Goal: Information Seeking & Learning: Find specific fact

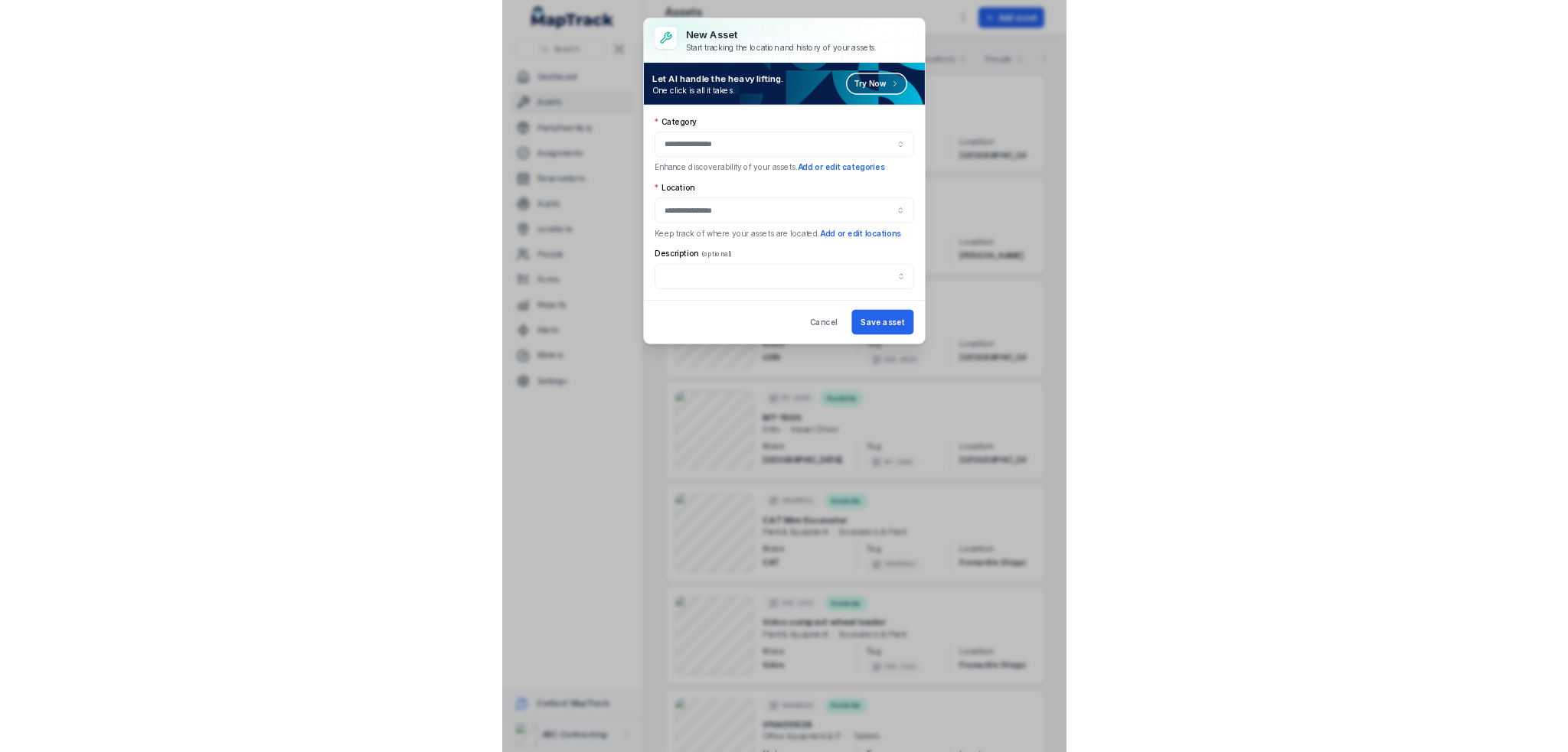
scroll to position [9416, 0]
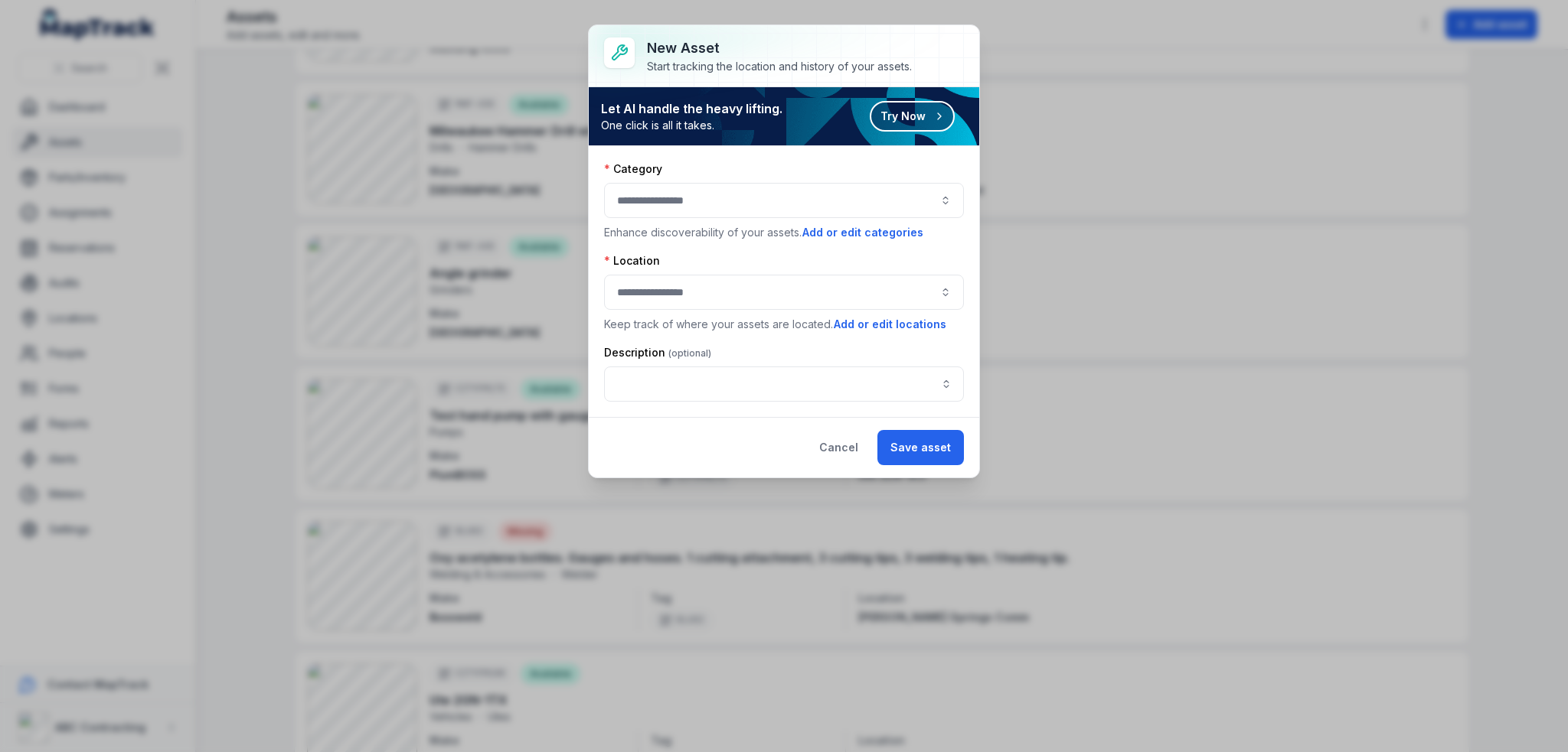
click at [783, 118] on button "Try Now" at bounding box center [912, 116] width 85 height 31
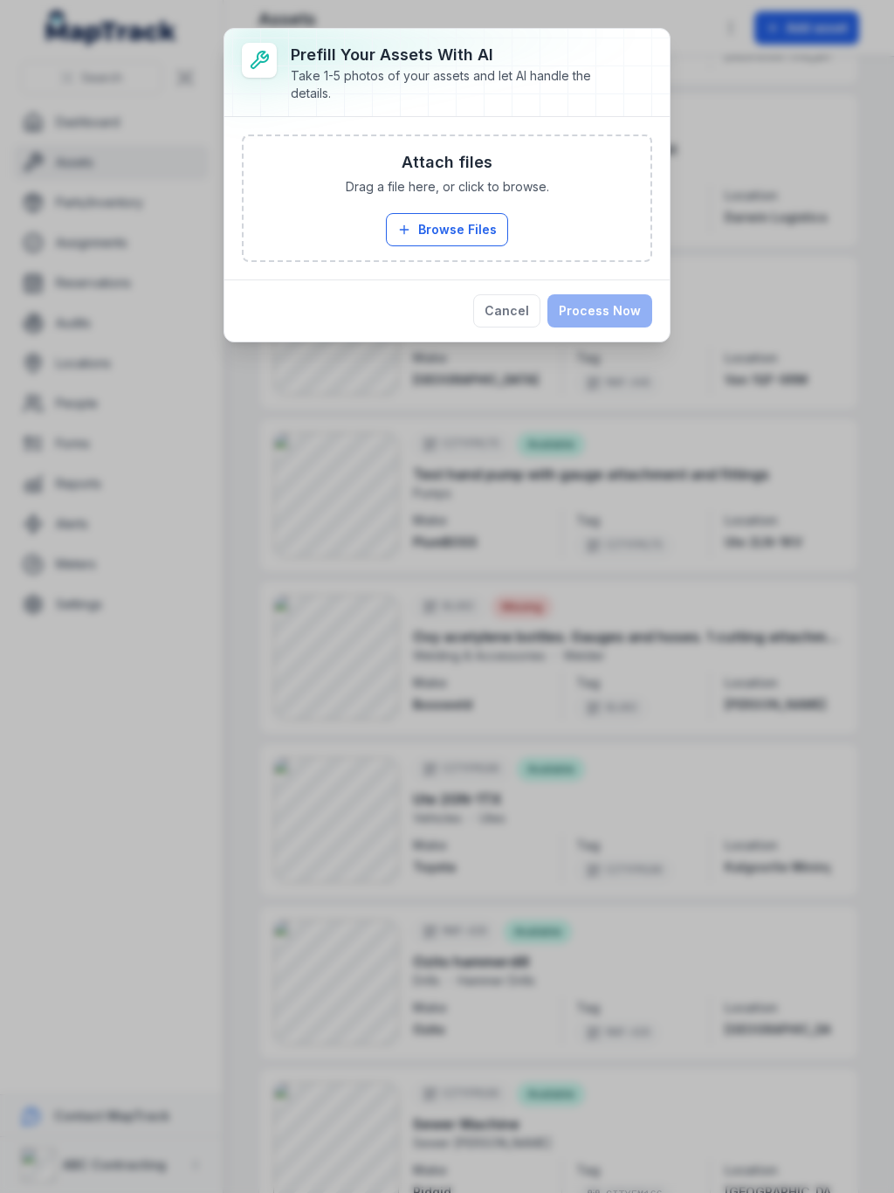
click at [510, 313] on button "Cancel" at bounding box center [506, 310] width 67 height 33
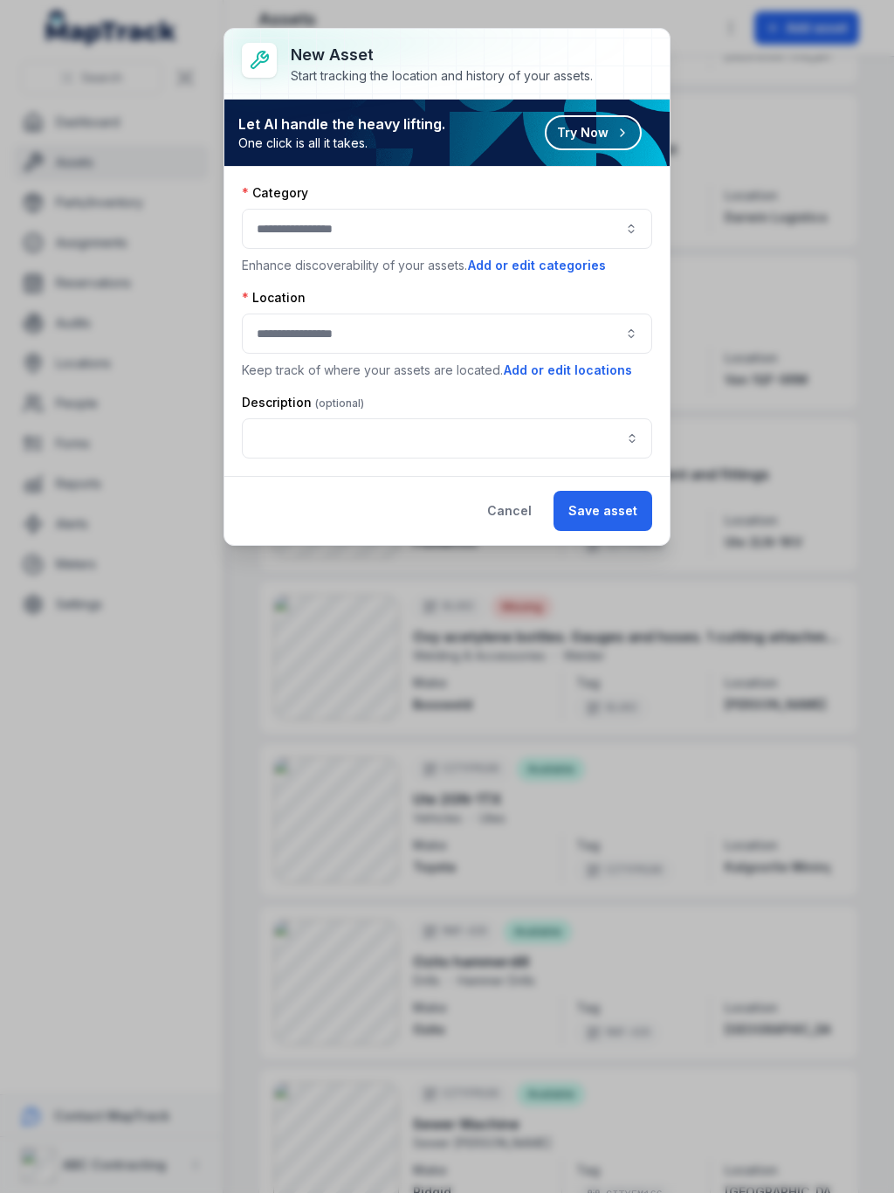
click at [591, 122] on button "Try Now" at bounding box center [593, 132] width 97 height 35
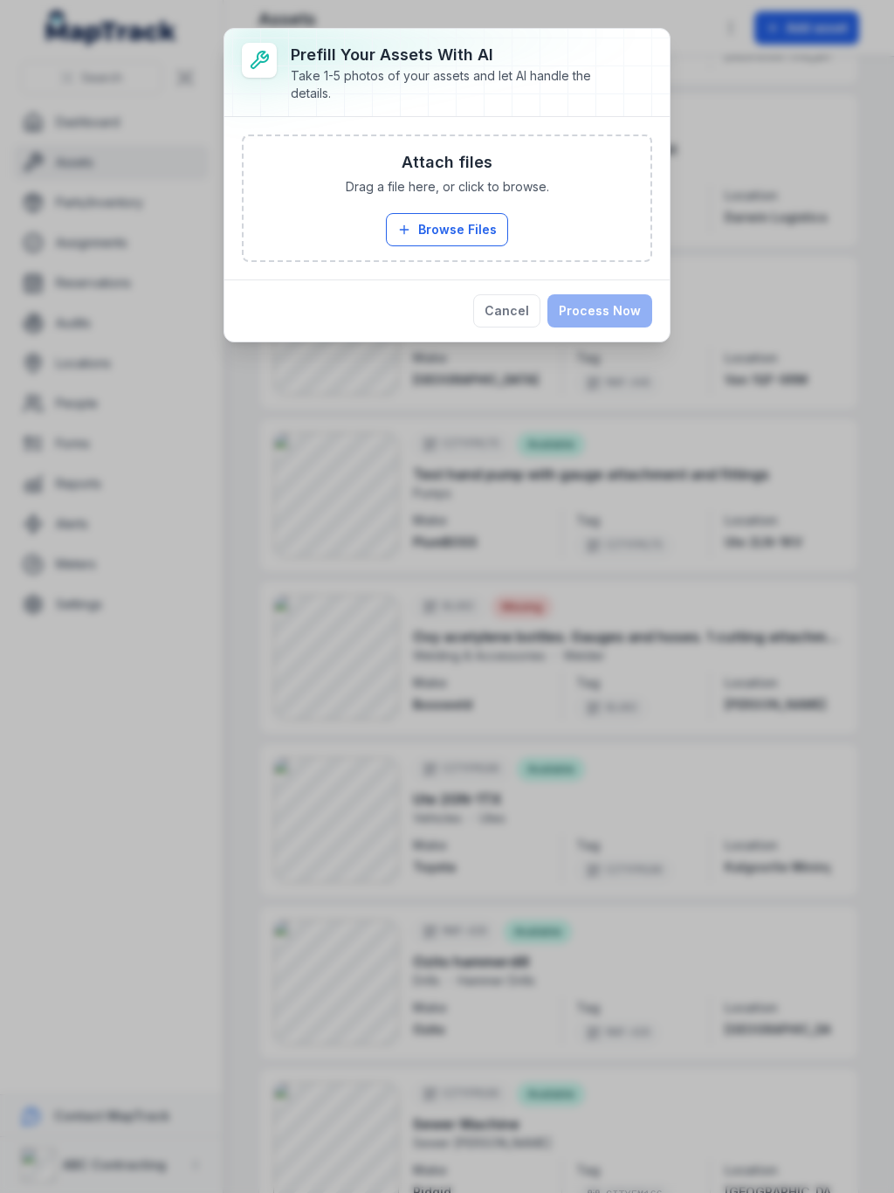
click at [516, 310] on button "Cancel" at bounding box center [506, 310] width 67 height 33
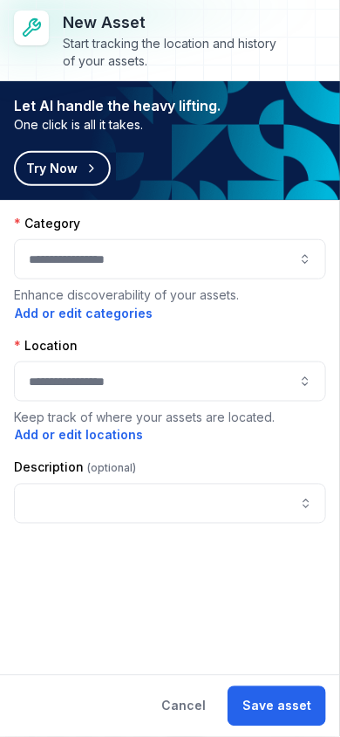
click at [64, 171] on button "Try Now" at bounding box center [62, 168] width 97 height 35
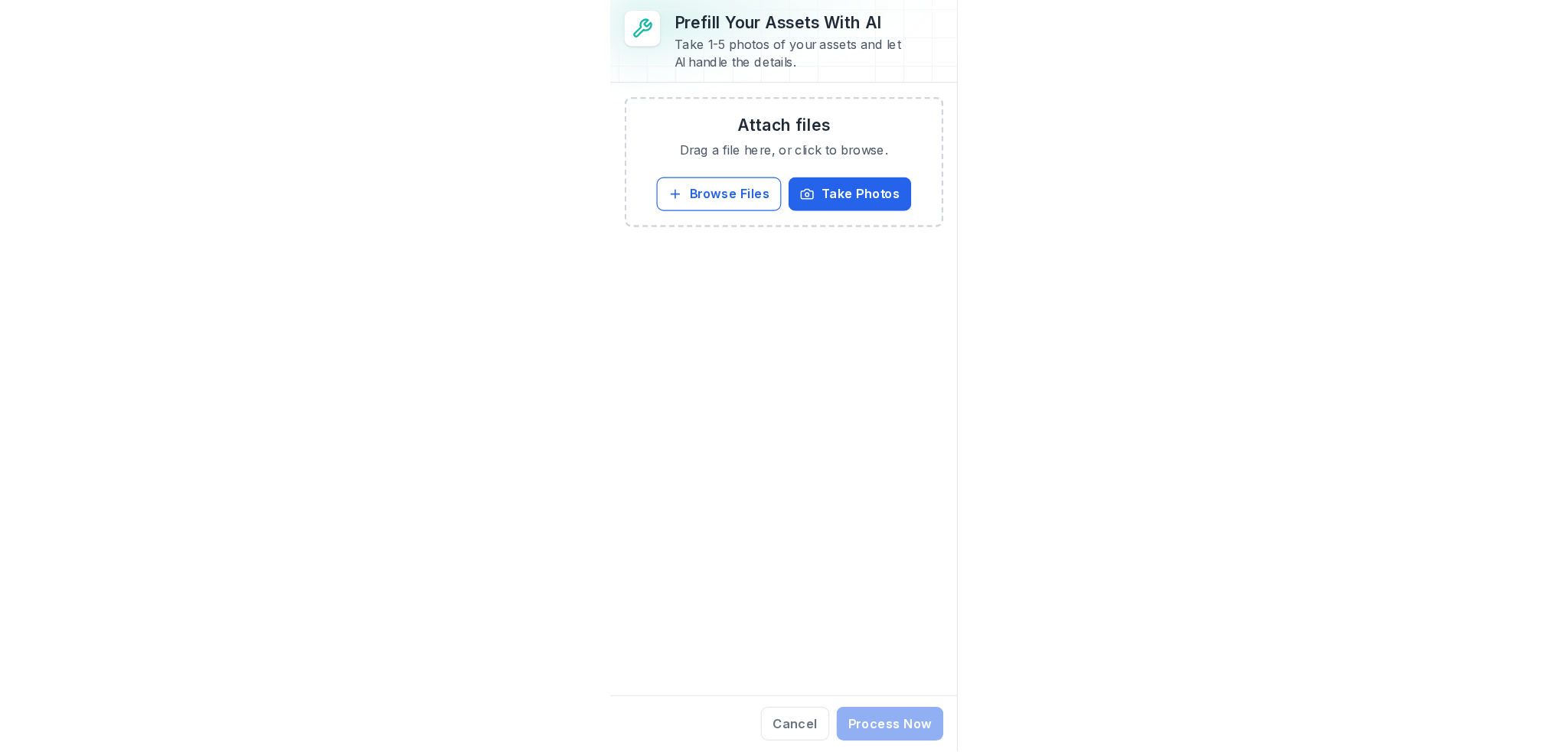
scroll to position [9427, 0]
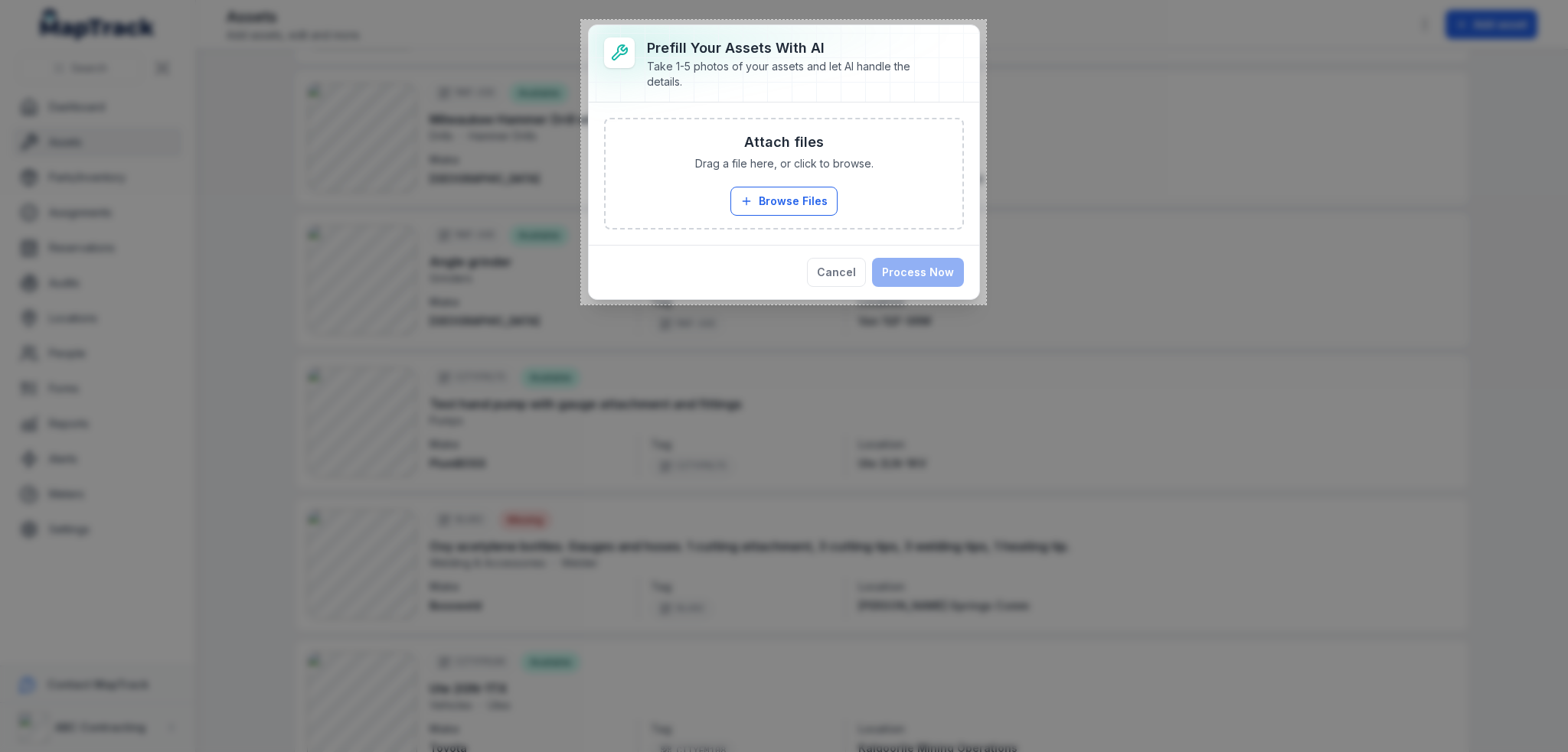
drag, startPoint x: 581, startPoint y: 20, endPoint x: 986, endPoint y: 304, distance: 494.7
click at [783, 304] on div "529 X 372" at bounding box center [784, 376] width 1568 height 752
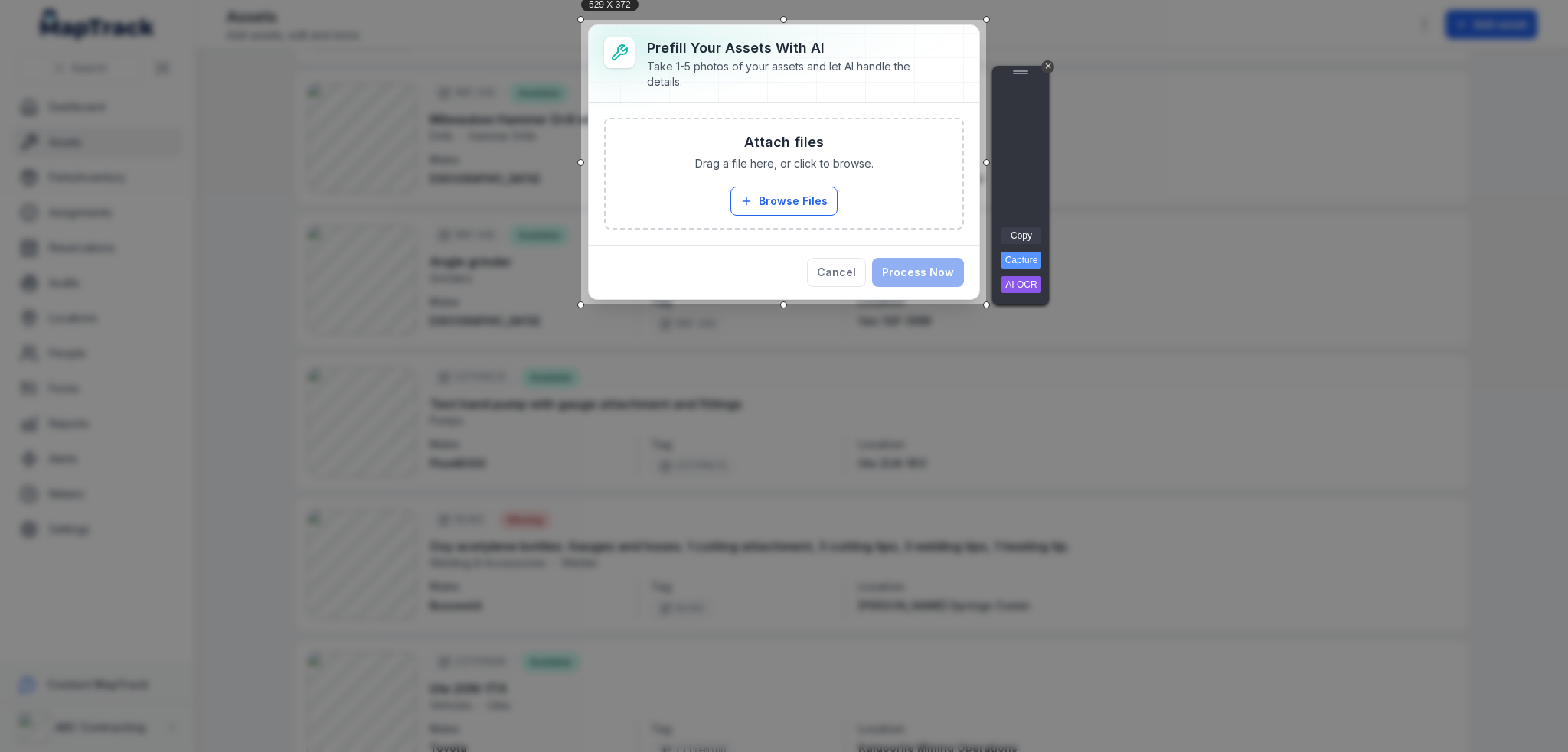
click at [783, 238] on link "Copy" at bounding box center [1021, 235] width 39 height 17
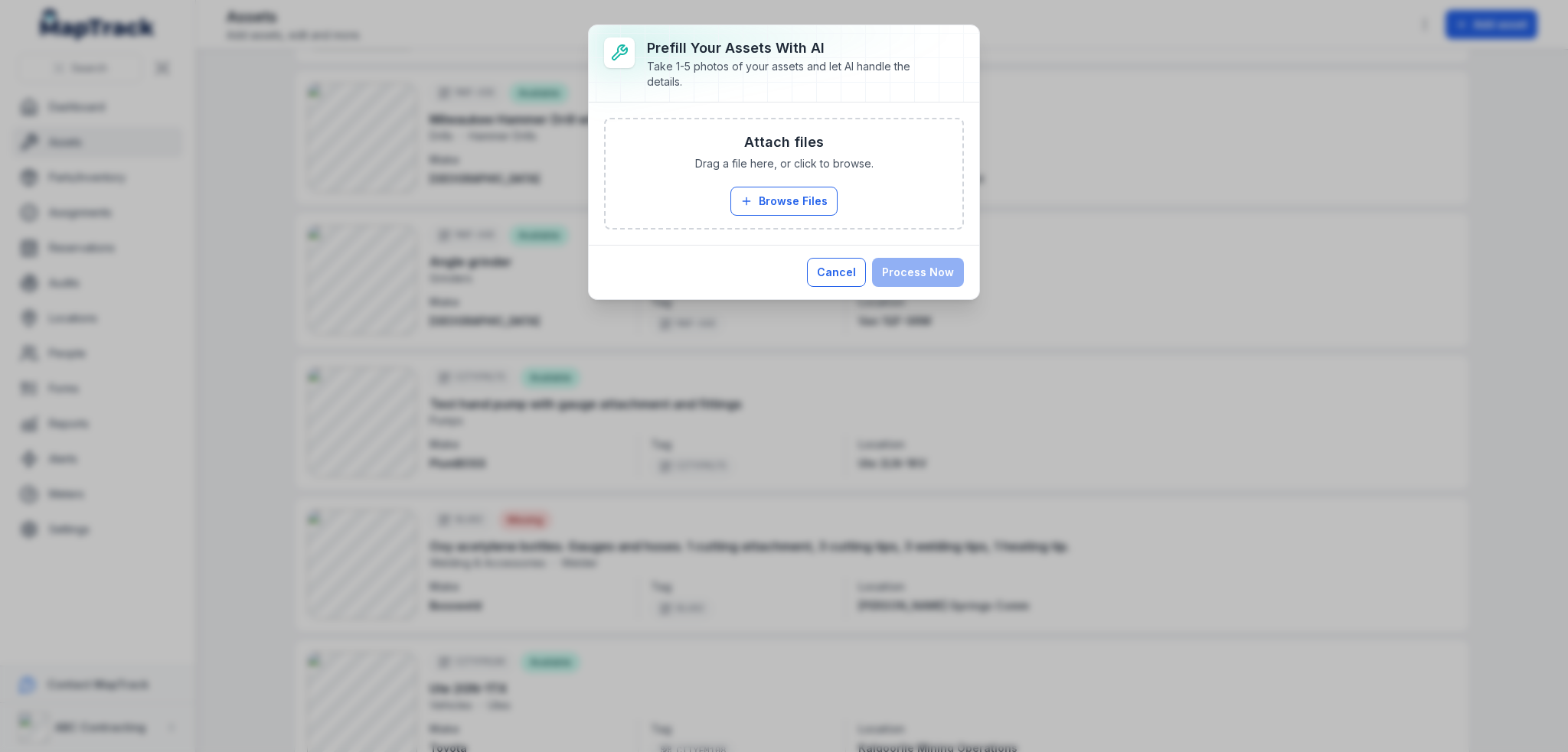
click at [783, 266] on button "Cancel" at bounding box center [836, 272] width 59 height 29
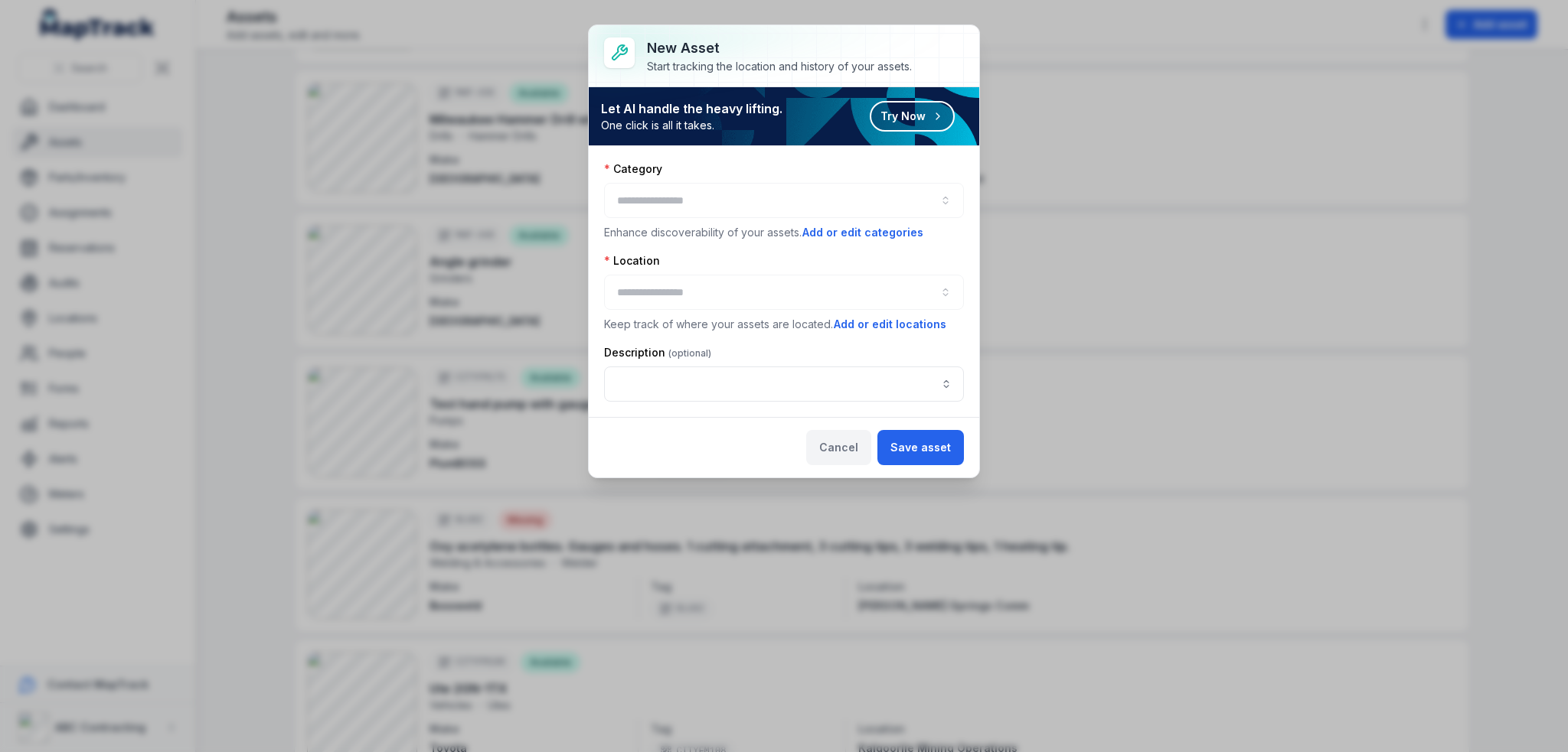
click at [783, 440] on button "Cancel" at bounding box center [838, 448] width 65 height 35
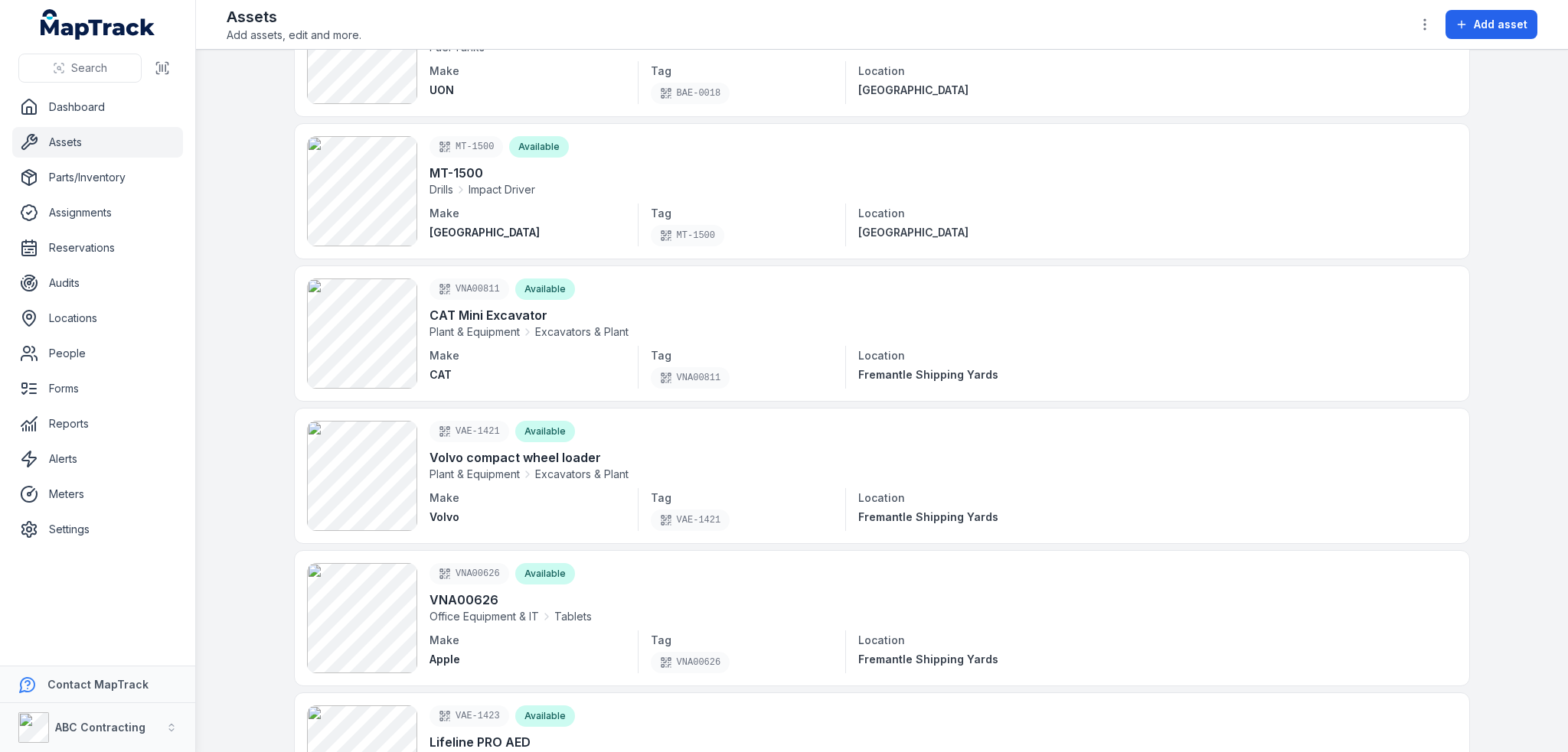
scroll to position [0, 0]
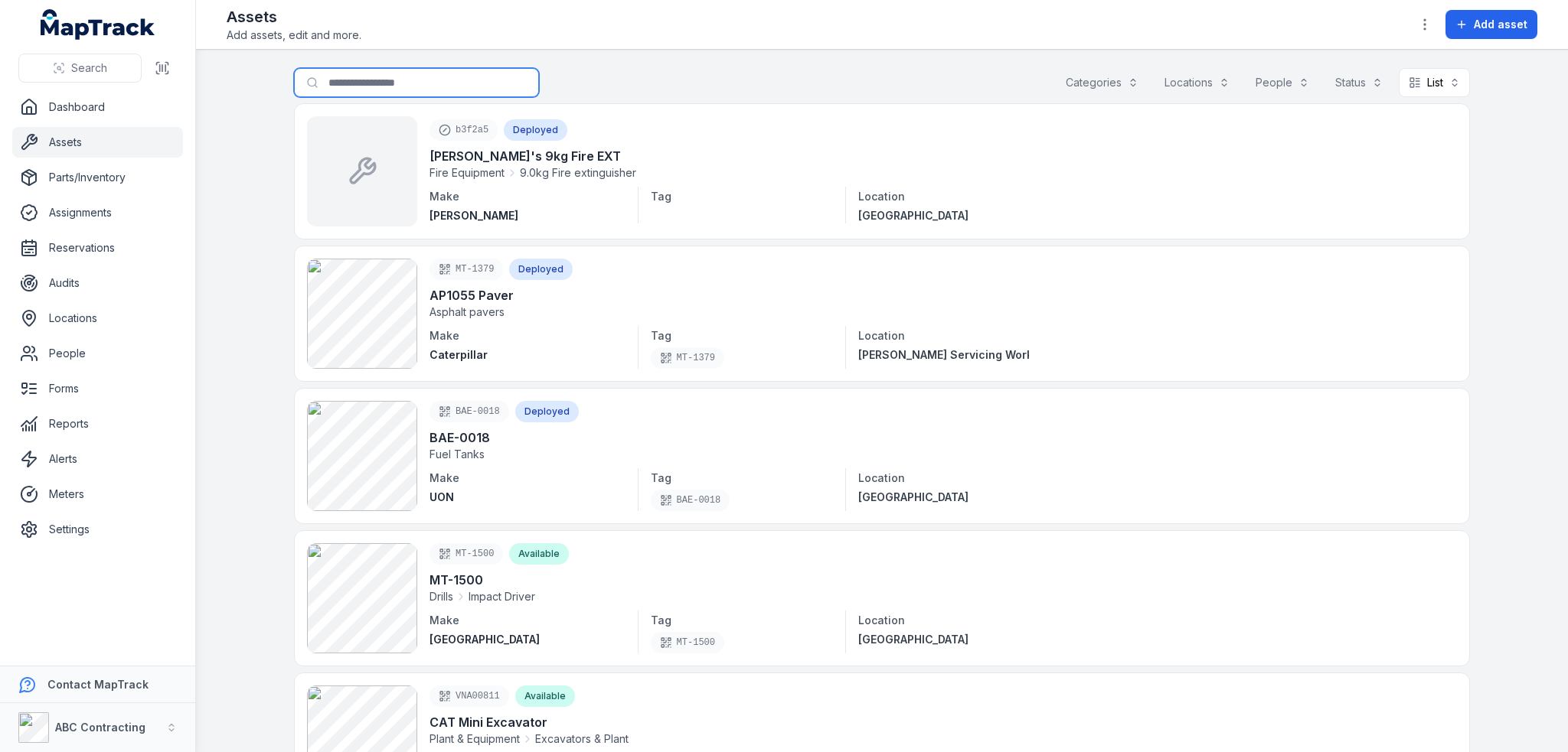
click at [409, 71] on input "Search for assets" at bounding box center [416, 82] width 245 height 29
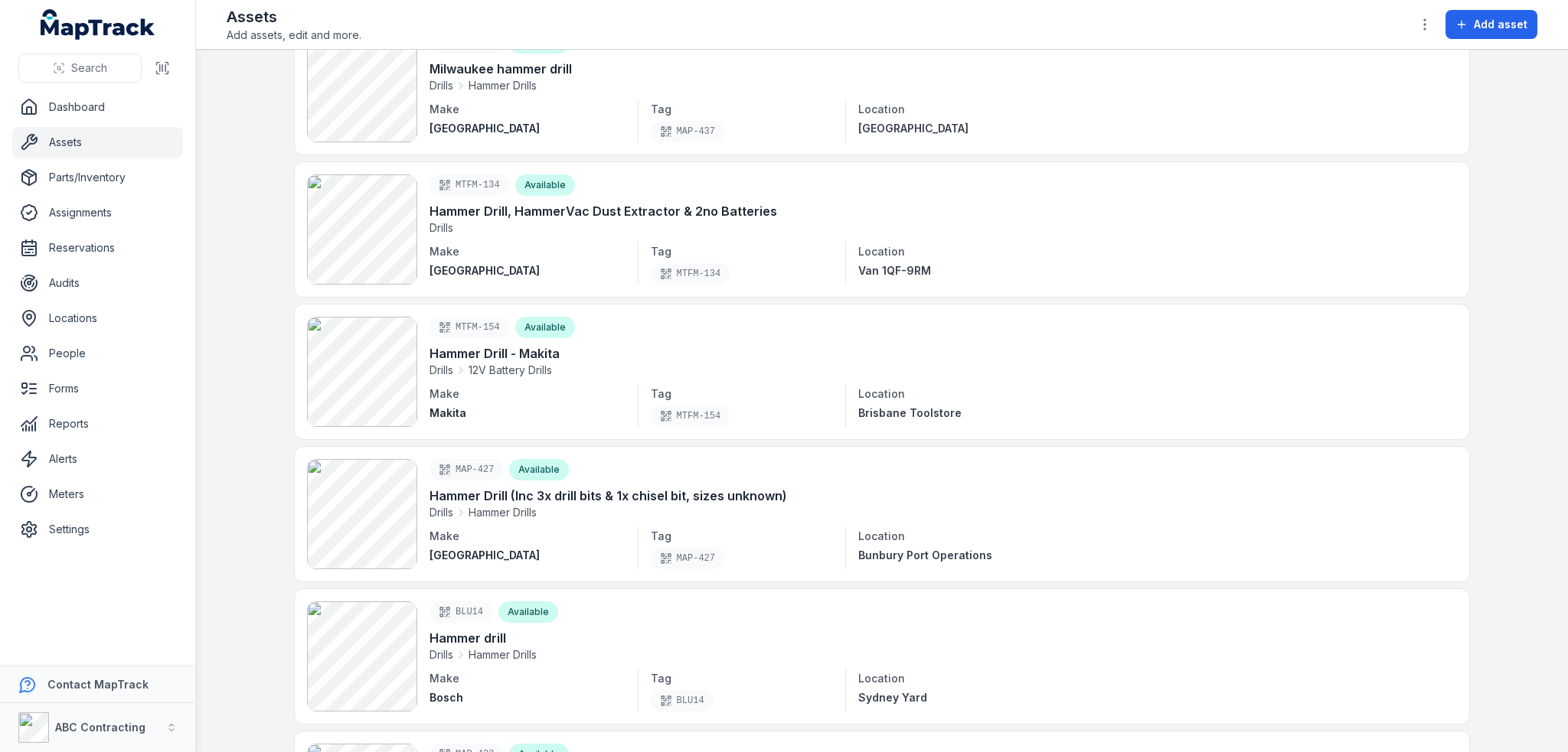
scroll to position [1224, 0]
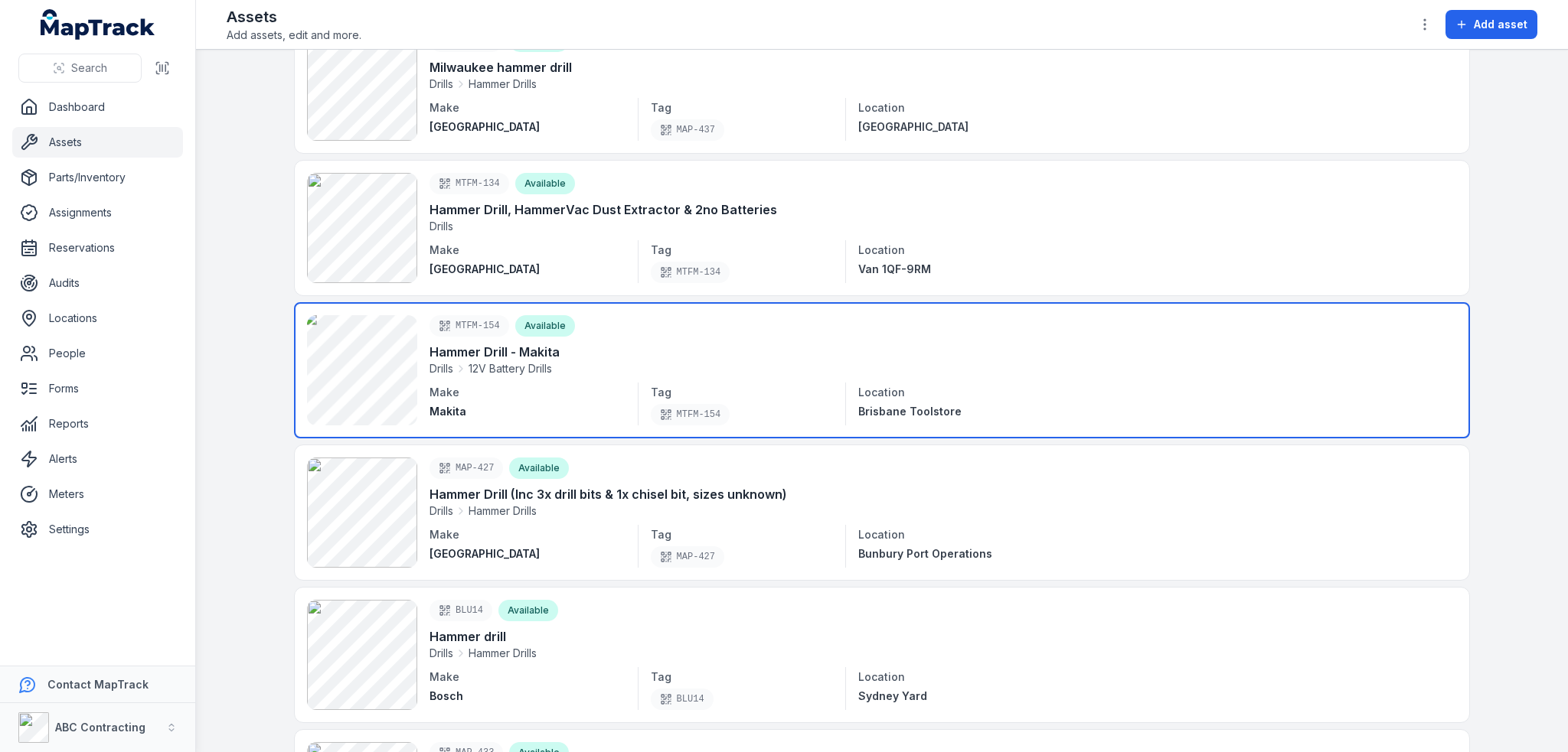
type input "**********"
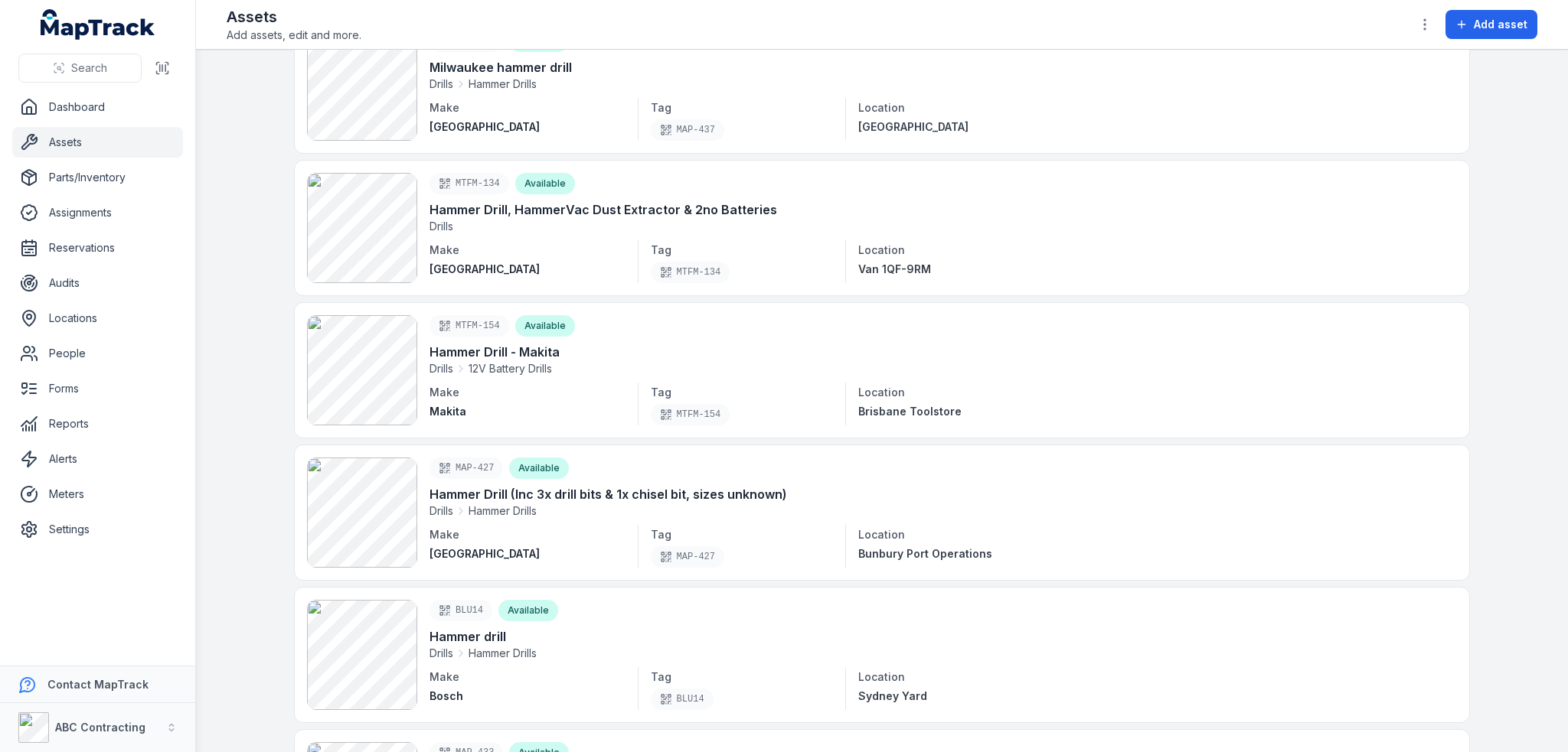
click at [783, 360] on main "**********" at bounding box center [882, 401] width 1372 height 702
click at [783, 259] on main "**********" at bounding box center [882, 401] width 1372 height 702
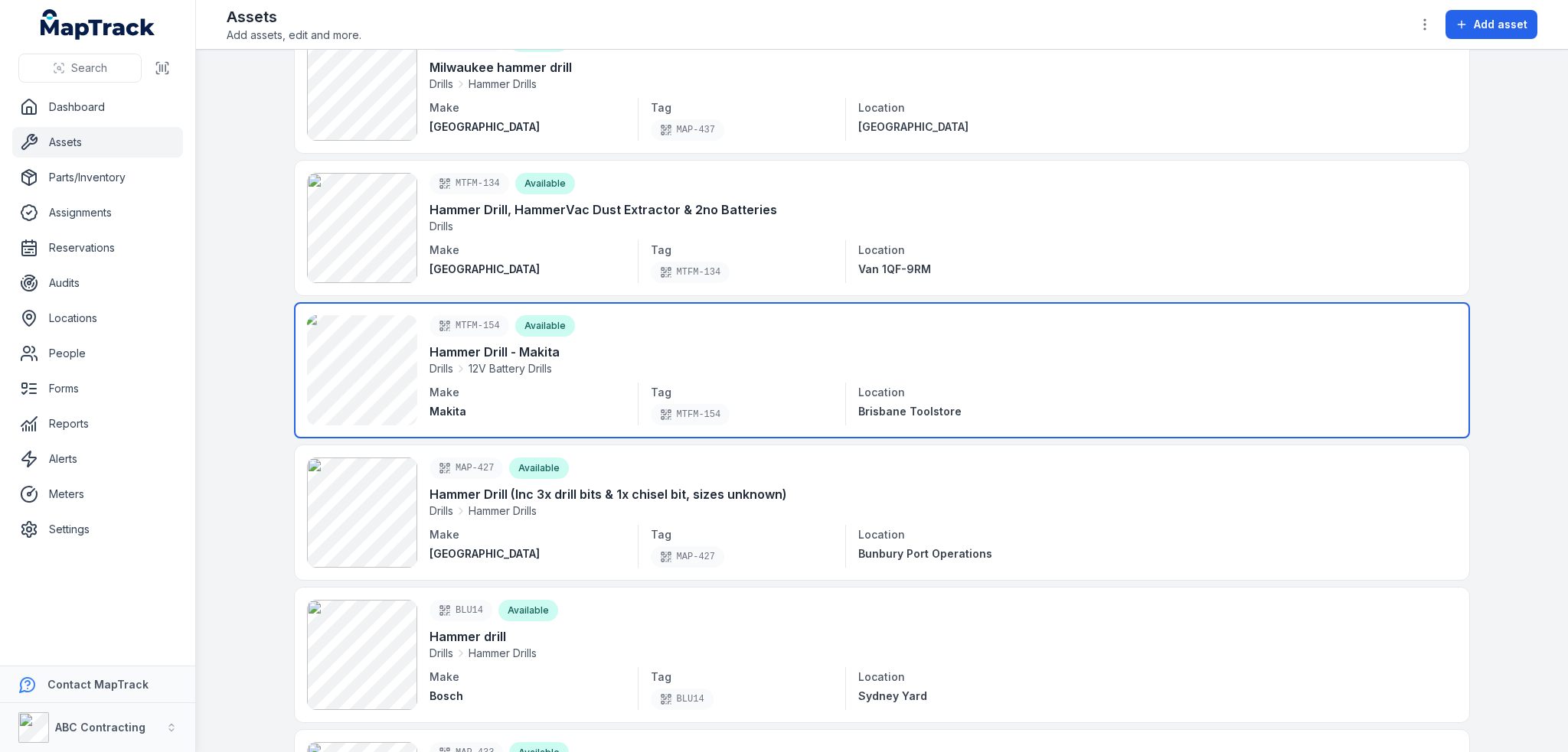
click at [341, 348] on link at bounding box center [881, 370] width 1176 height 136
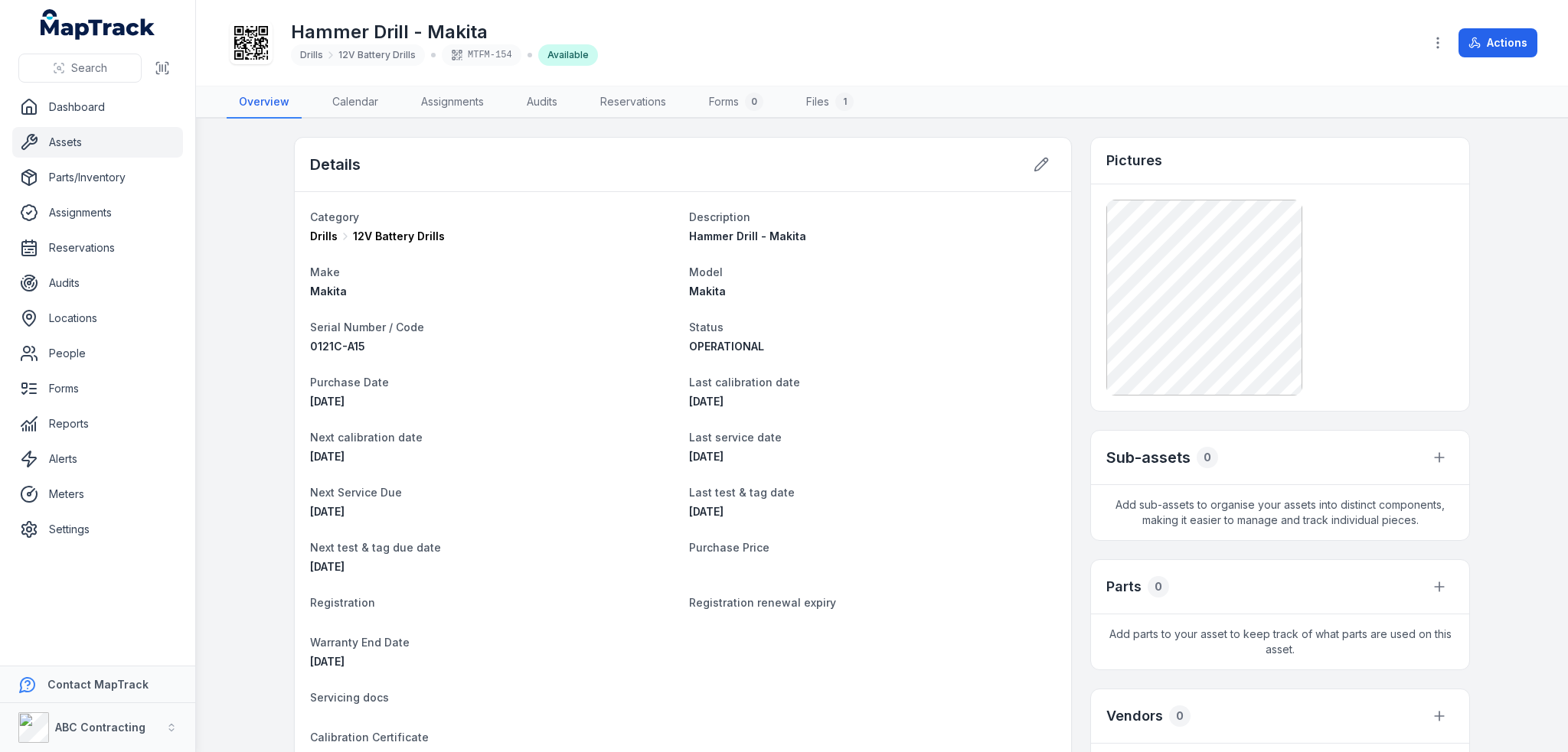
click at [783, 127] on main "Details Category Drills 12V Battery Drills Description Hammer Drill - Makita Ma…" at bounding box center [882, 435] width 1372 height 634
